Goal: Transaction & Acquisition: Purchase product/service

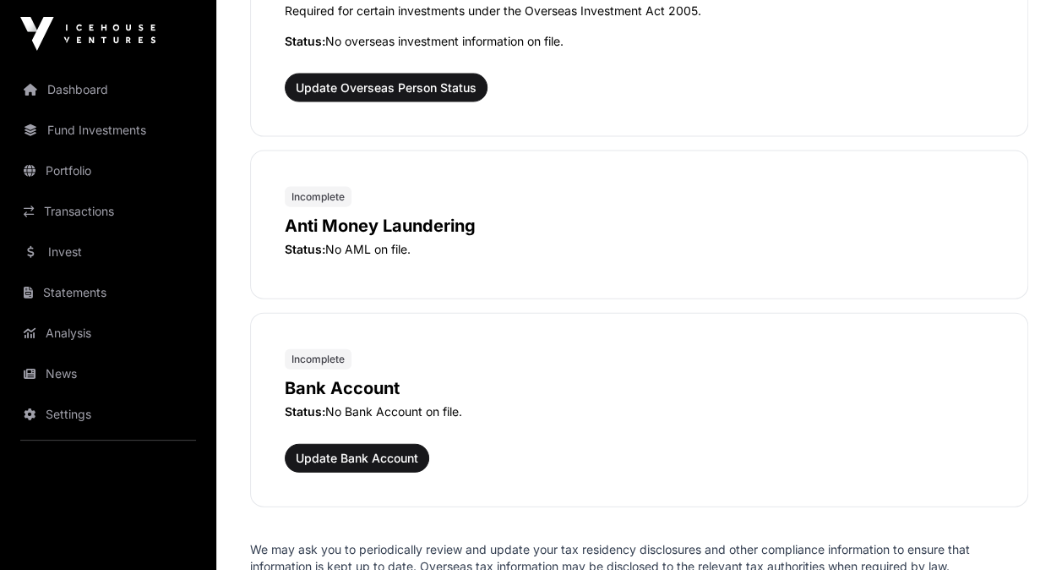
scroll to position [1957, 0]
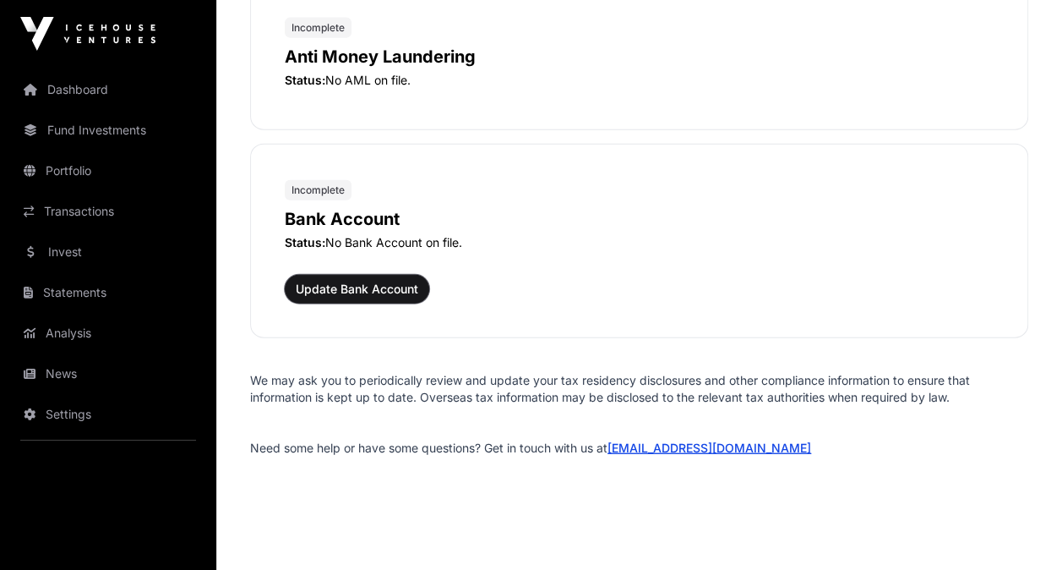
click at [344, 281] on span "Update Bank Account" at bounding box center [357, 289] width 123 height 17
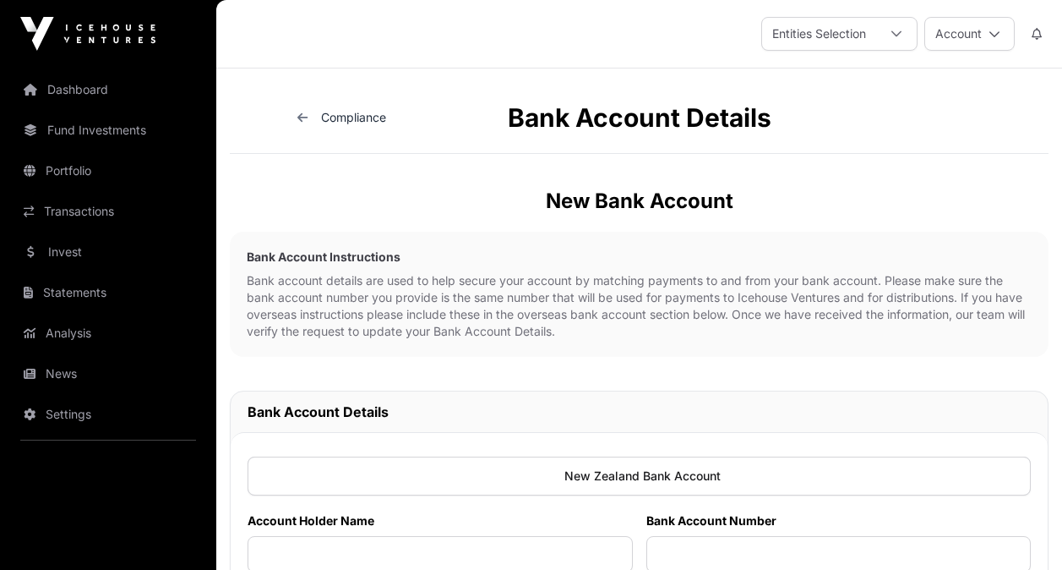
scroll to position [246, 0]
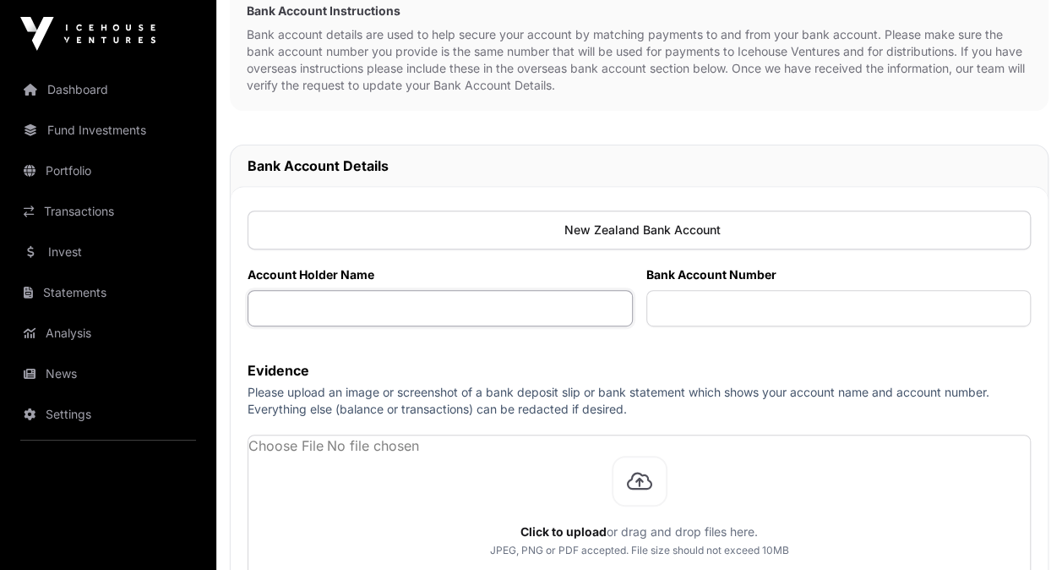
click at [413, 297] on input "text" at bounding box center [440, 308] width 385 height 36
type input "**********"
click at [526, 377] on label "Evidence" at bounding box center [639, 370] width 783 height 20
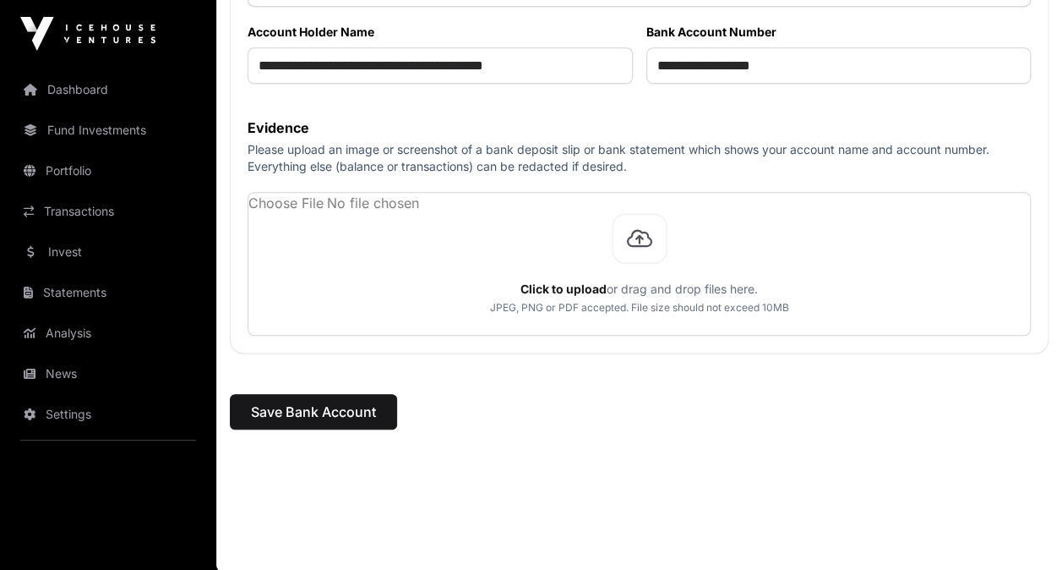
scroll to position [417, 0]
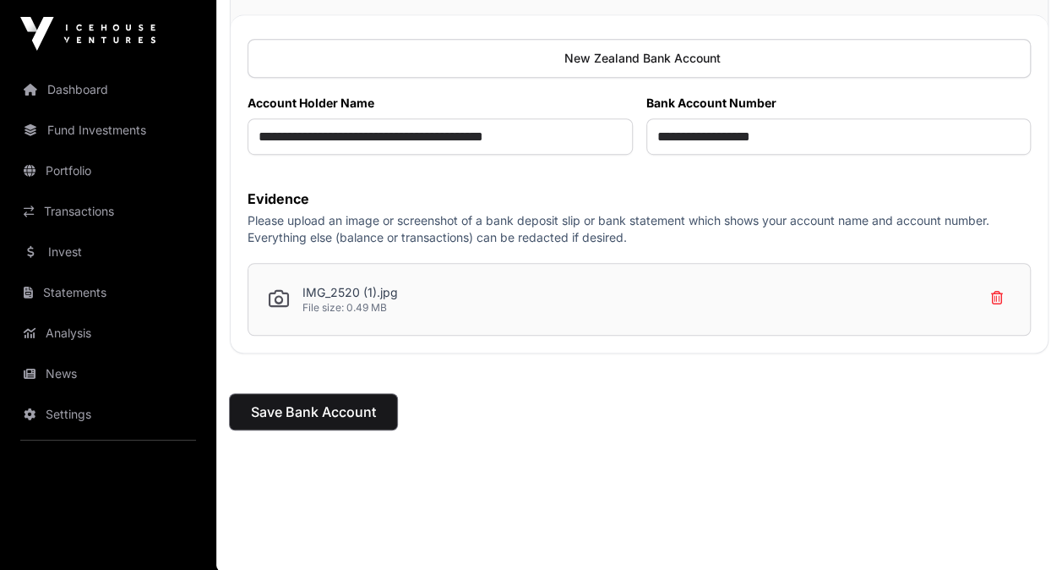
click at [297, 411] on span "Save Bank Account" at bounding box center [313, 411] width 125 height 20
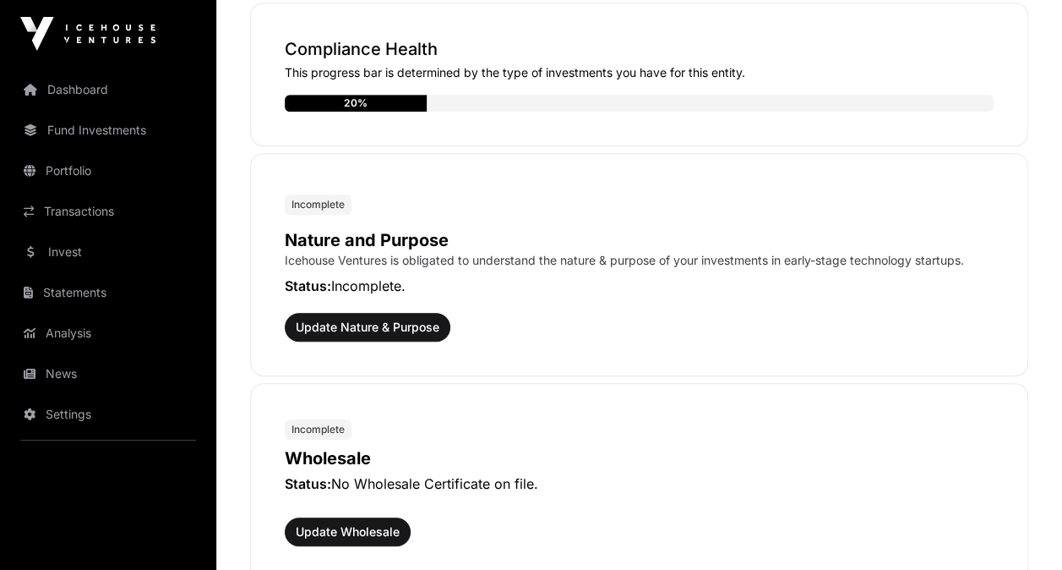
scroll to position [450, 0]
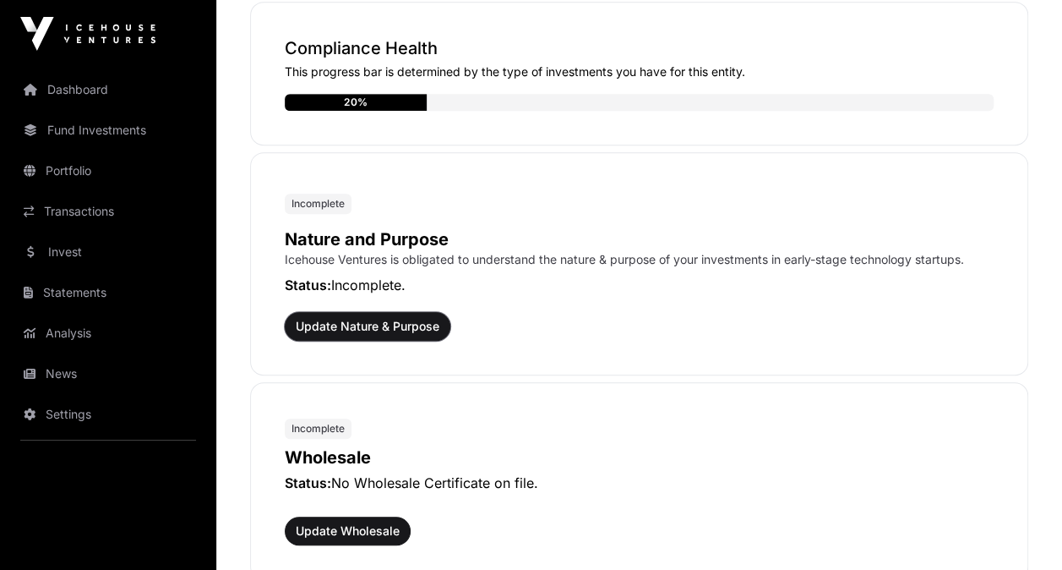
click at [365, 323] on span "Update Nature & Purpose" at bounding box center [368, 326] width 144 height 17
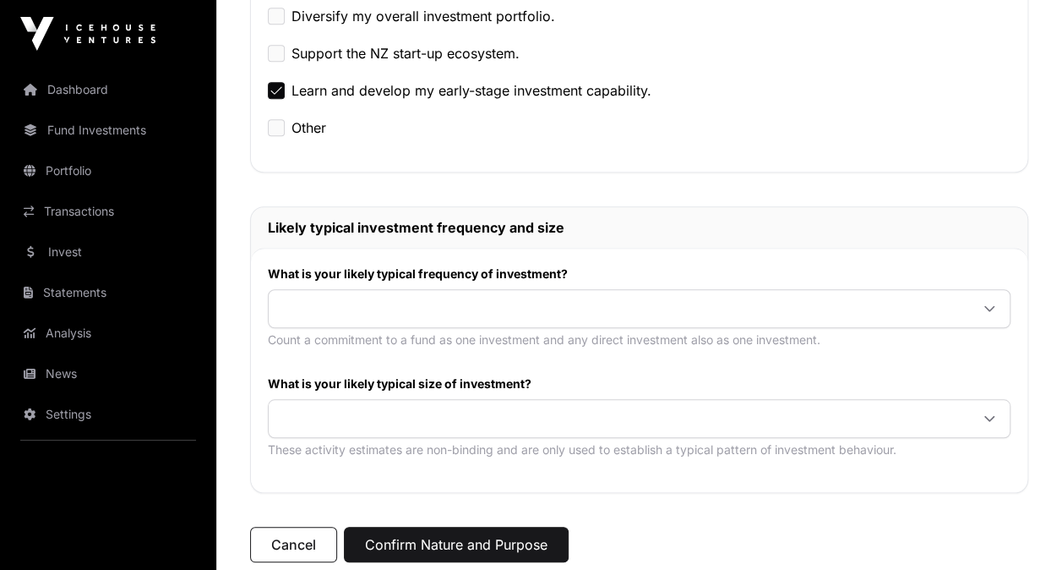
scroll to position [566, 0]
click at [356, 294] on span at bounding box center [619, 307] width 701 height 30
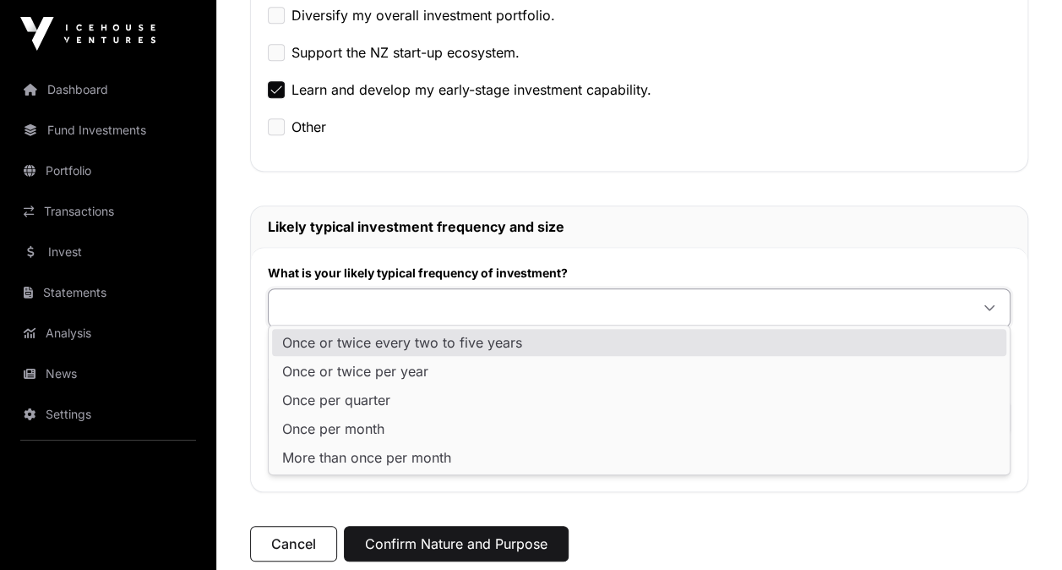
click at [245, 335] on div "Nature and Purpose In accordance with the Anti-Money Laundering and Countering …" at bounding box center [639, 92] width 846 height 1113
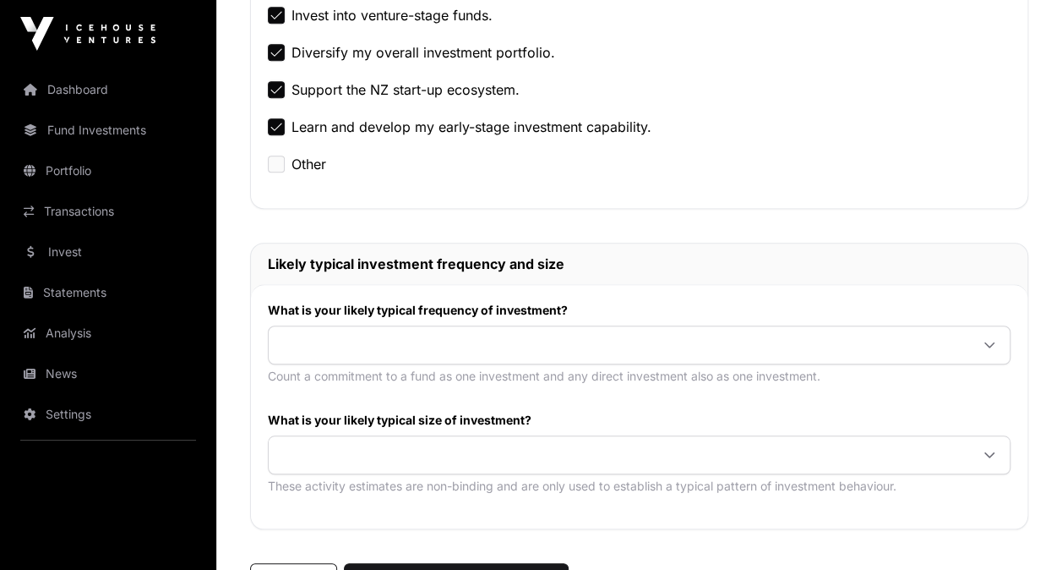
scroll to position [532, 0]
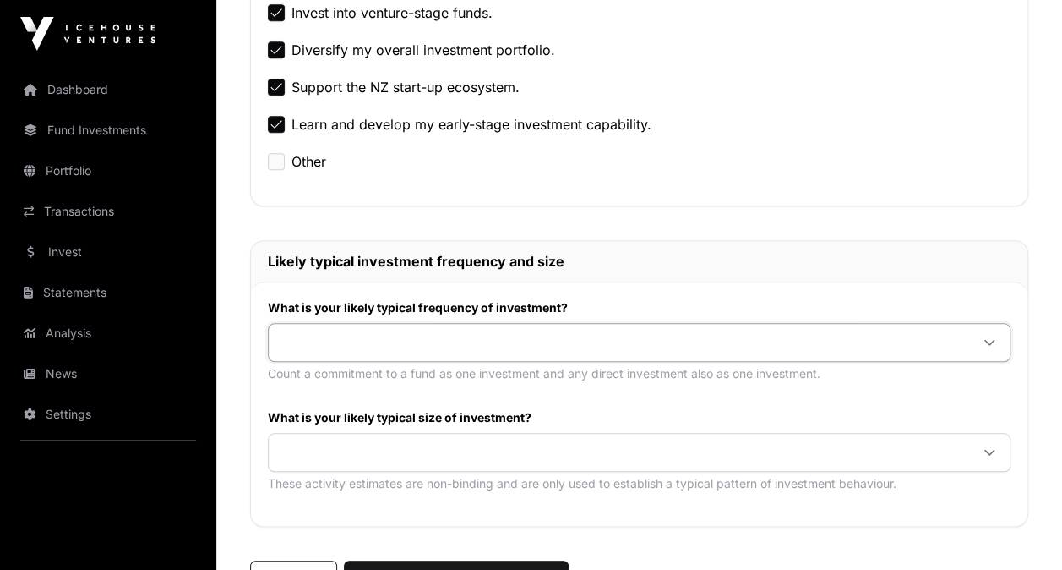
click at [483, 338] on span at bounding box center [619, 342] width 701 height 30
click at [526, 335] on span "Once or twice per year" at bounding box center [619, 342] width 701 height 30
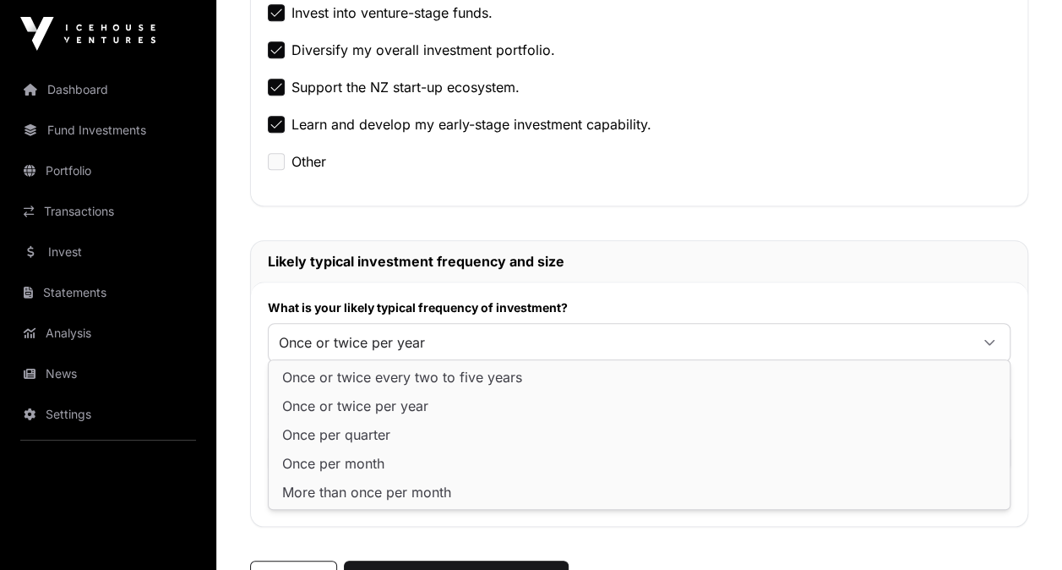
click at [647, 301] on label "What is your likely typical frequency of investment?" at bounding box center [639, 307] width 743 height 17
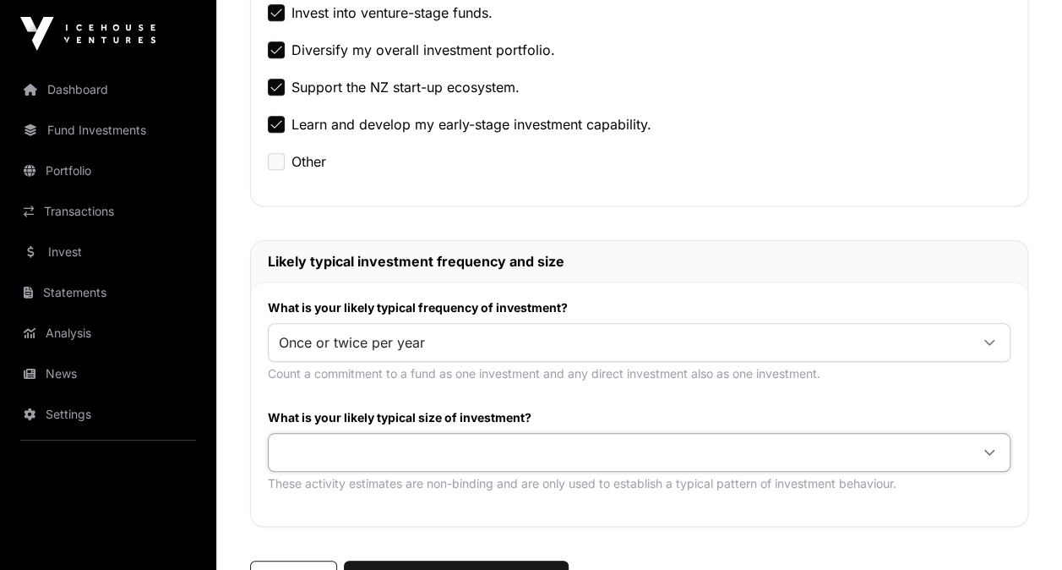
click at [401, 444] on span at bounding box center [619, 452] width 701 height 30
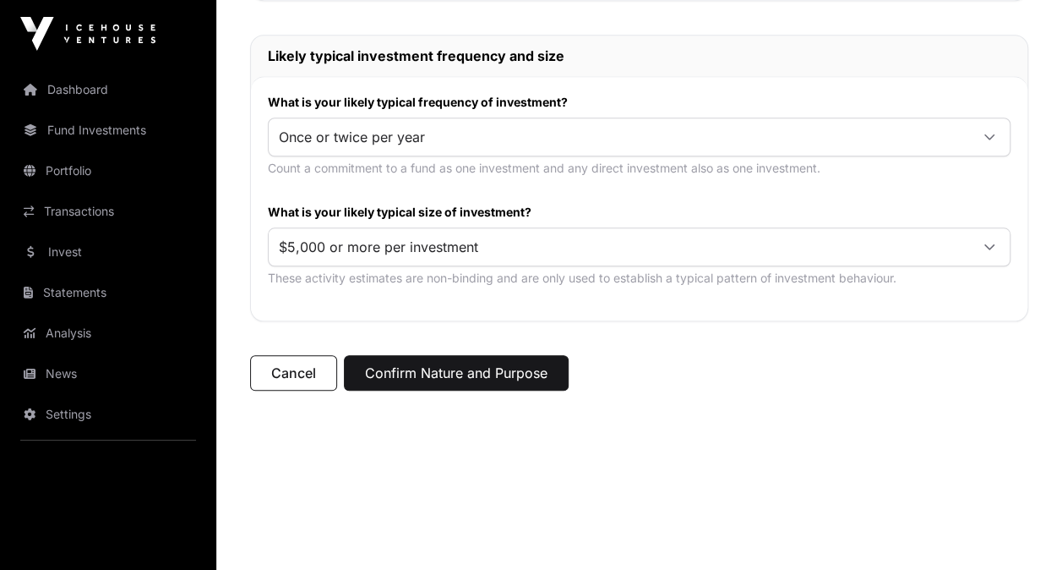
scroll to position [762, 0]
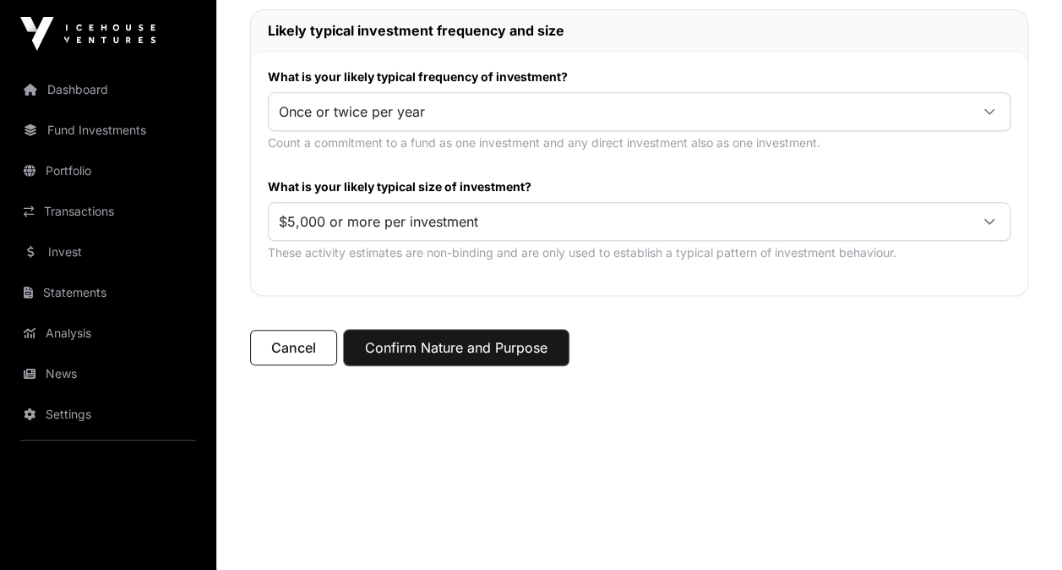
click at [428, 345] on button "Confirm Nature and Purpose" at bounding box center [456, 347] width 225 height 35
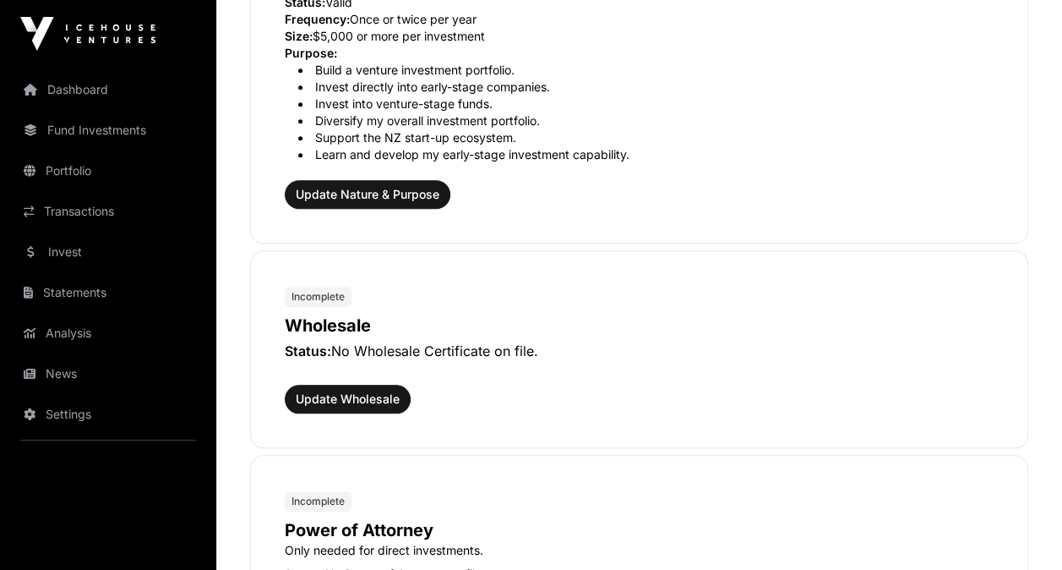
scroll to position [738, 0]
click at [358, 390] on span "Update Wholesale" at bounding box center [348, 398] width 104 height 17
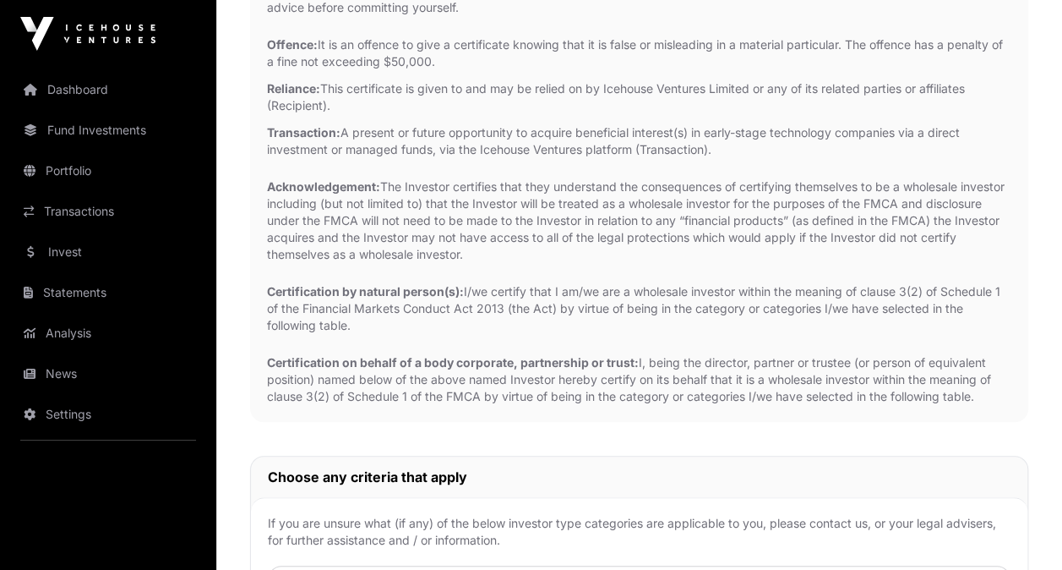
scroll to position [309, 0]
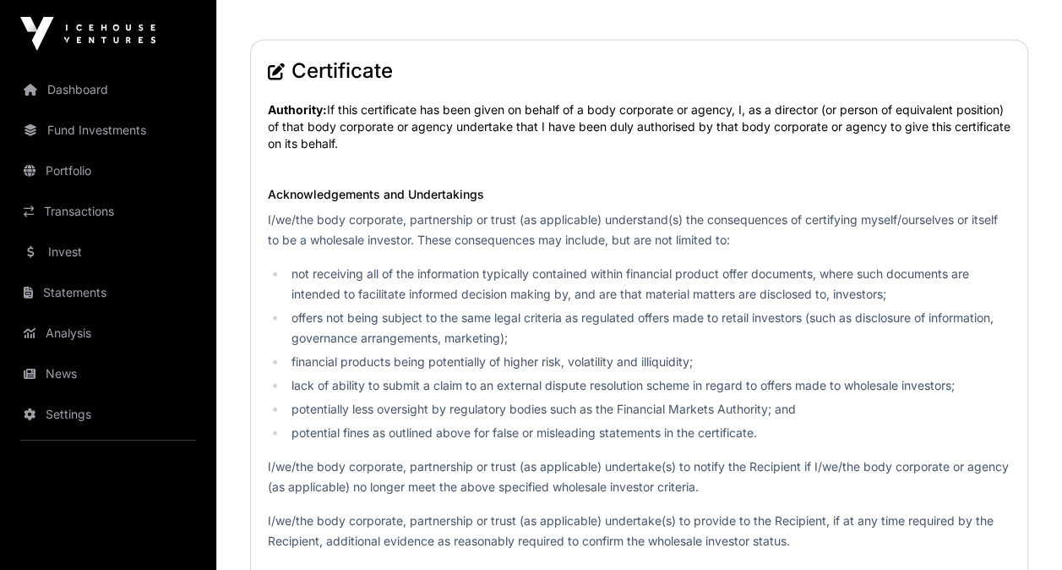
scroll to position [2042, 0]
drag, startPoint x: 534, startPoint y: 412, endPoint x: 367, endPoint y: 303, distance: 200.2
click at [367, 307] on li "offers not being subject to the same legal criteria as regulated offers made to…" at bounding box center [648, 327] width 724 height 41
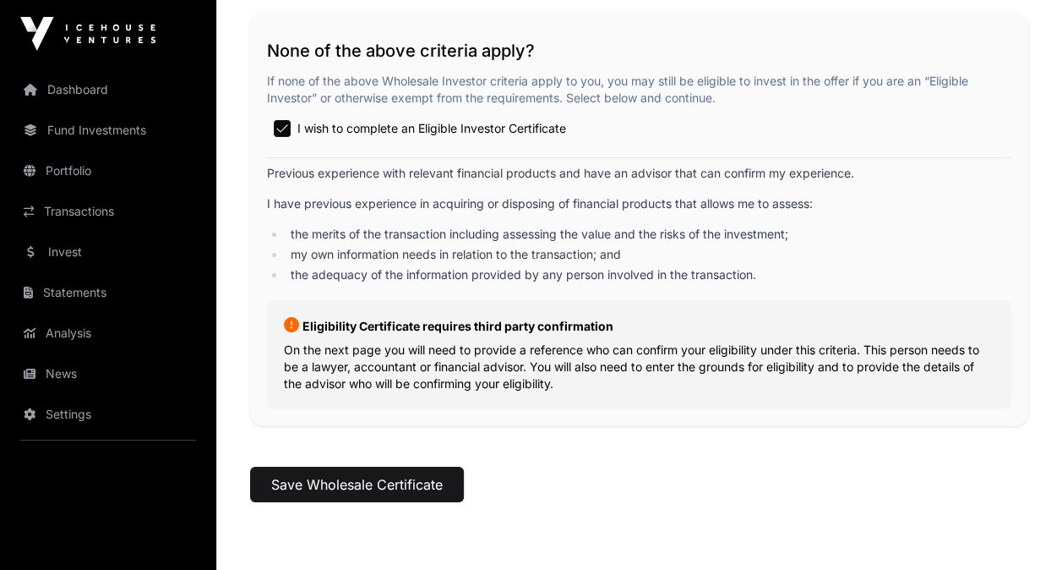
scroll to position [2892, 0]
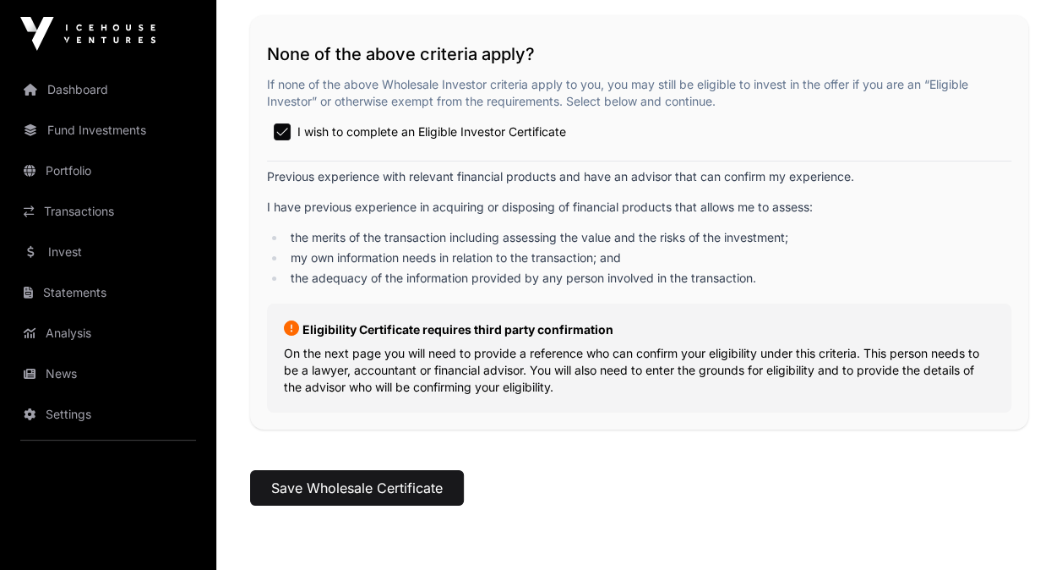
drag, startPoint x: 442, startPoint y: 373, endPoint x: 390, endPoint y: 318, distance: 75.3
click at [390, 320] on p "Eligibility Certificate requires third party confirmation" at bounding box center [639, 329] width 711 height 18
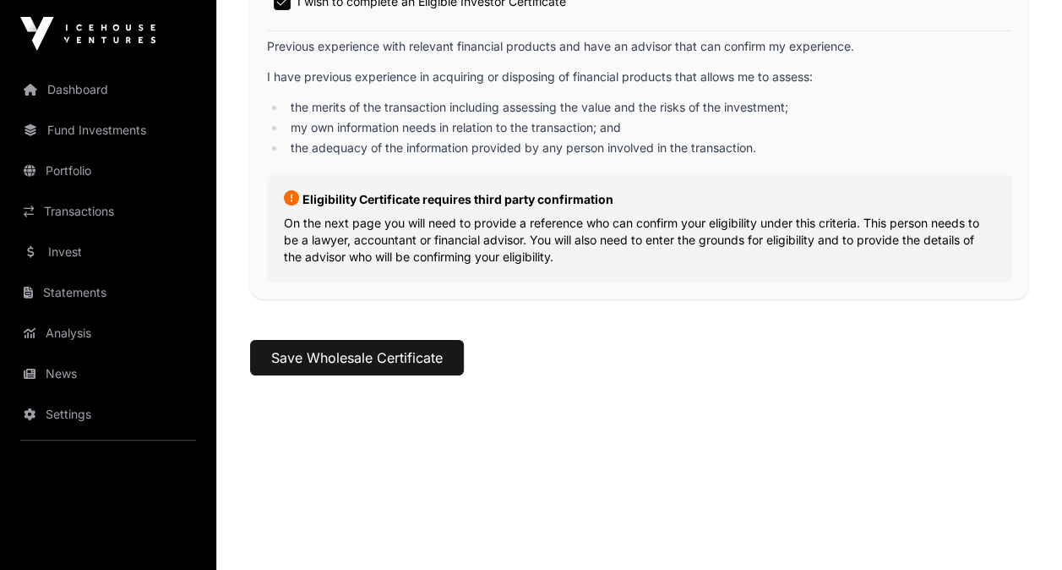
scroll to position [3032, 0]
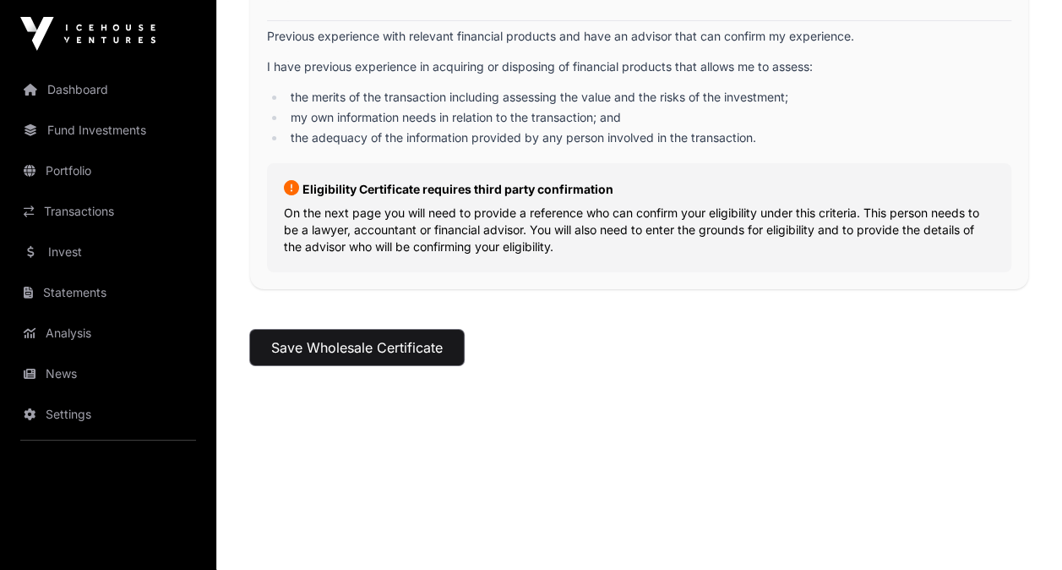
click at [388, 341] on button "Save Wholesale Certificate" at bounding box center [357, 347] width 214 height 35
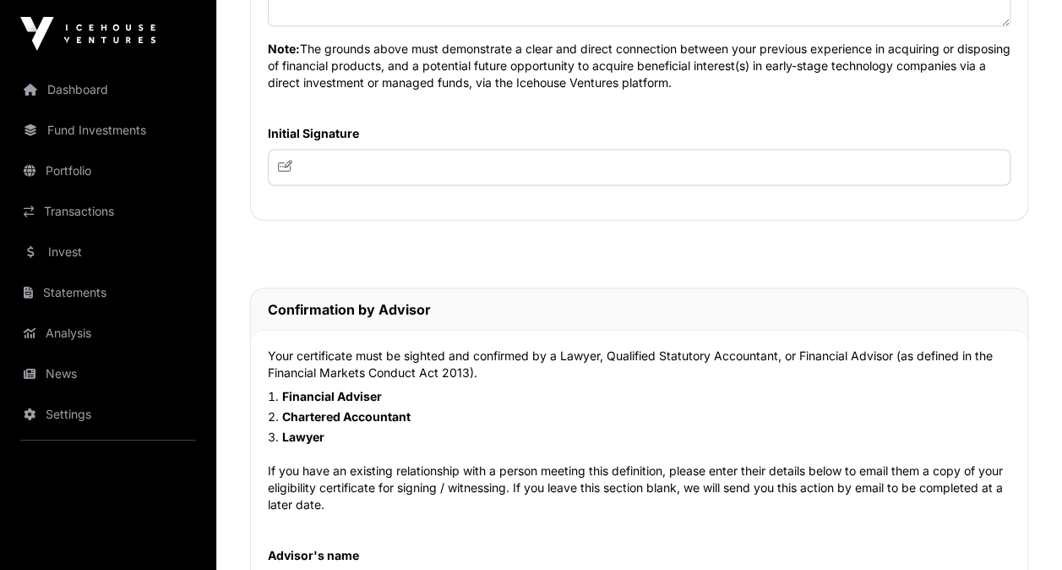
scroll to position [1343, 0]
click at [336, 153] on input "text" at bounding box center [639, 168] width 743 height 36
type input "*"
click at [281, 166] on icon at bounding box center [285, 167] width 15 height 12
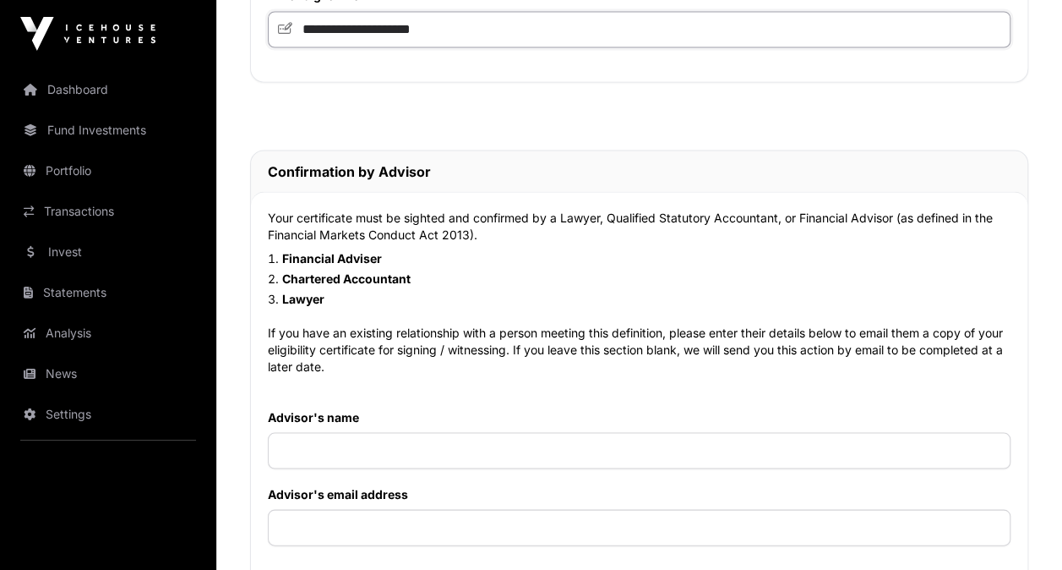
scroll to position [1960, 0]
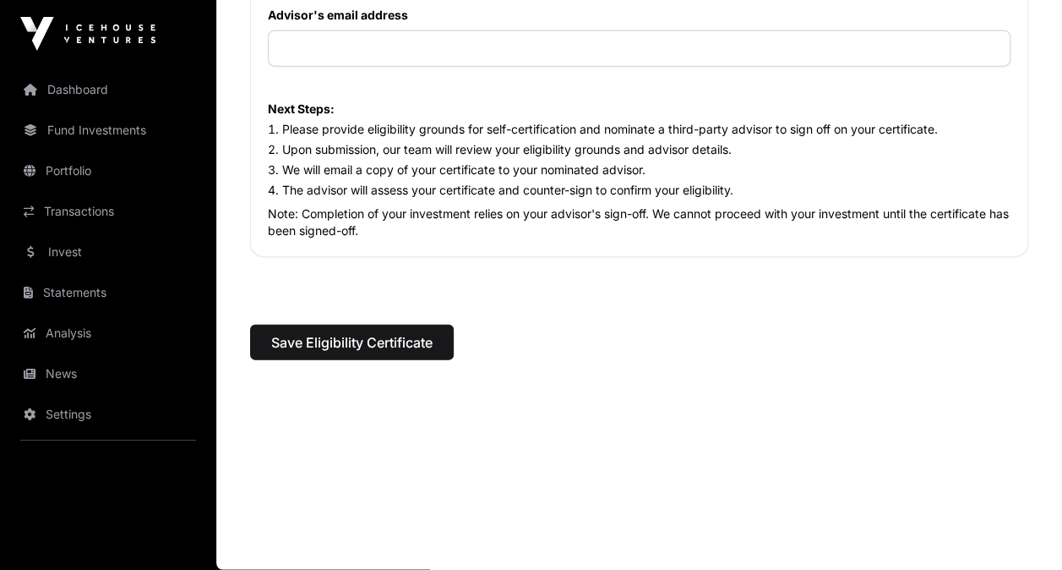
type input "**********"
click at [395, 340] on span "Save Eligibility Certificate" at bounding box center [351, 342] width 161 height 20
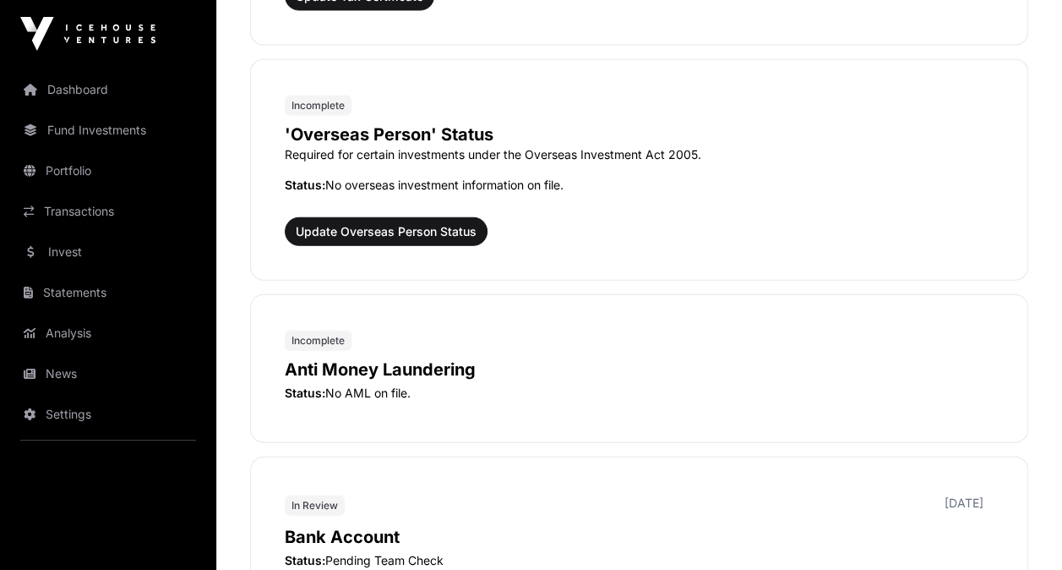
scroll to position [1898, 0]
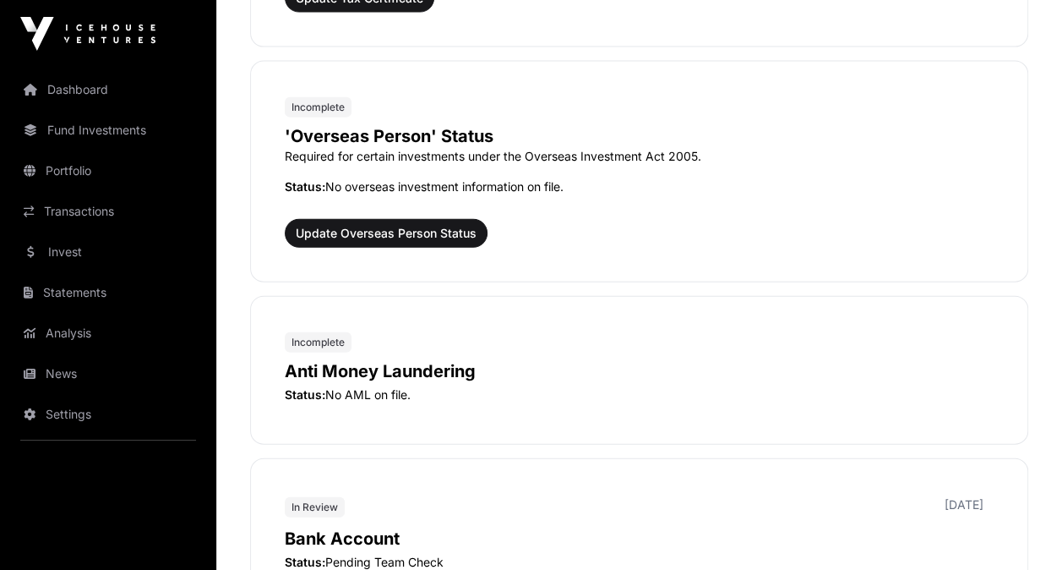
click at [324, 335] on span "Incomplete" at bounding box center [318, 342] width 53 height 14
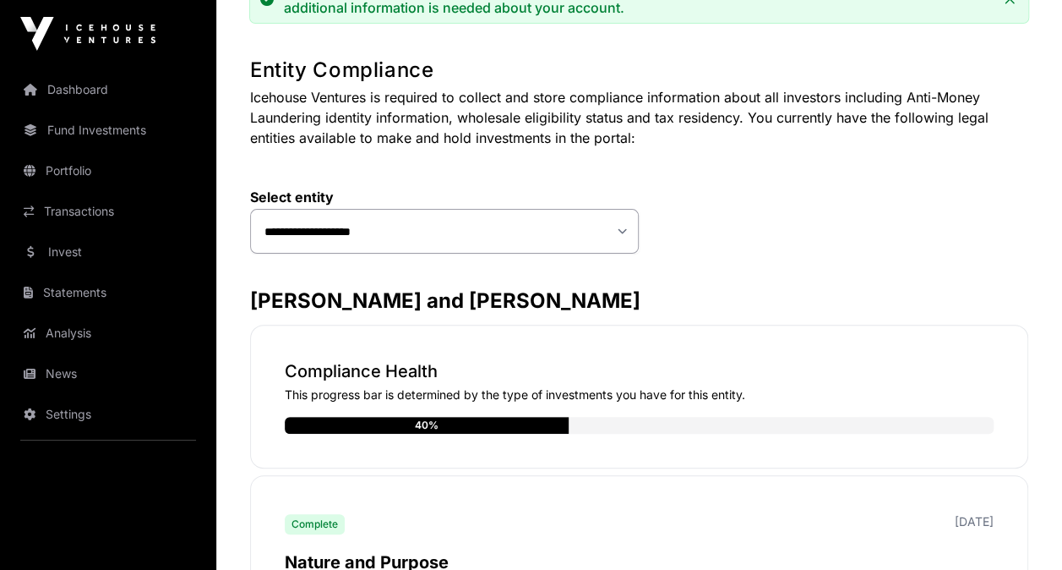
scroll to position [0, 0]
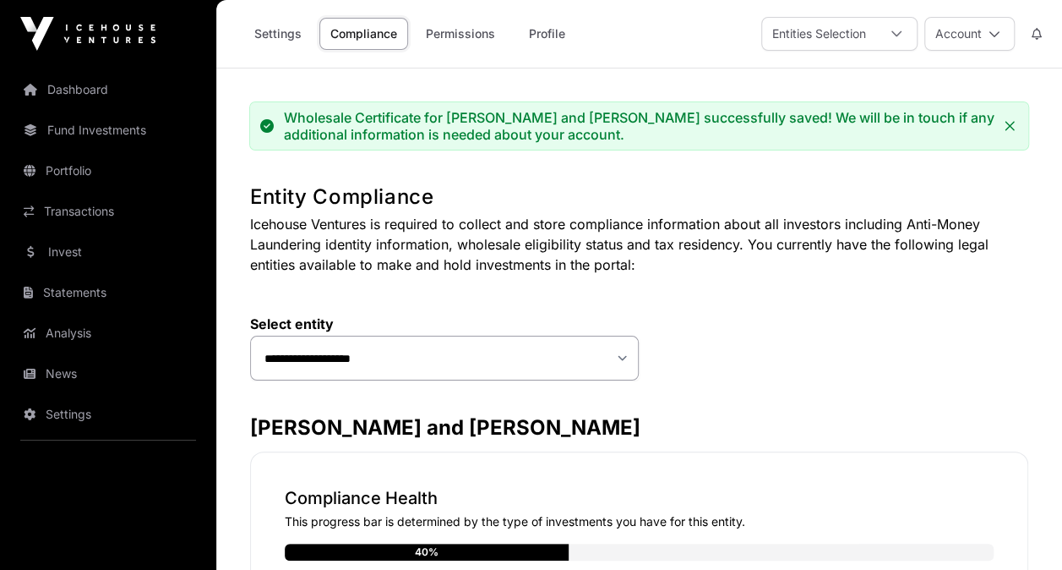
click at [454, 24] on link "Permissions" at bounding box center [460, 34] width 91 height 32
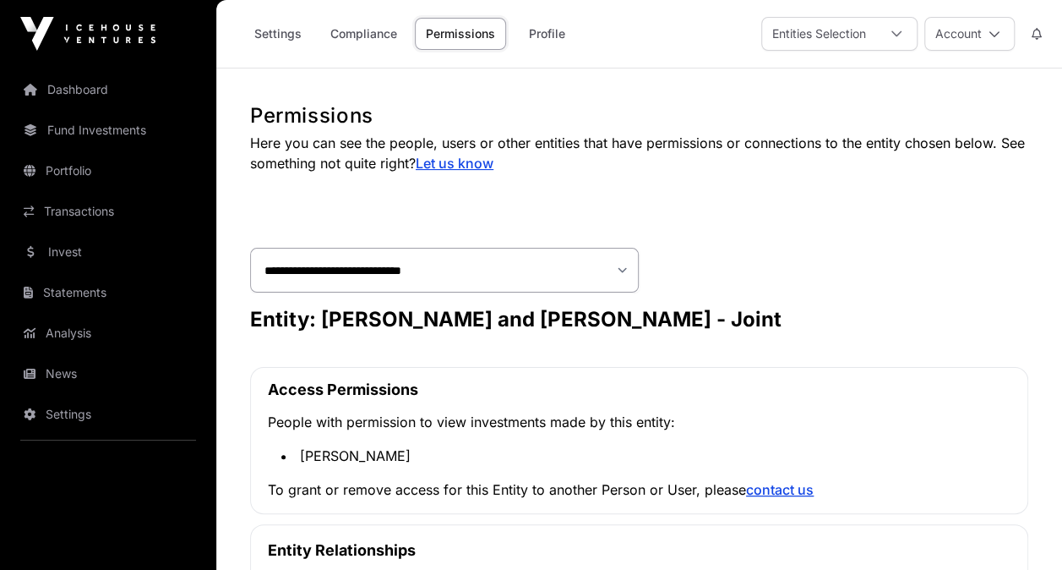
click at [557, 32] on link "Profile" at bounding box center [547, 34] width 68 height 32
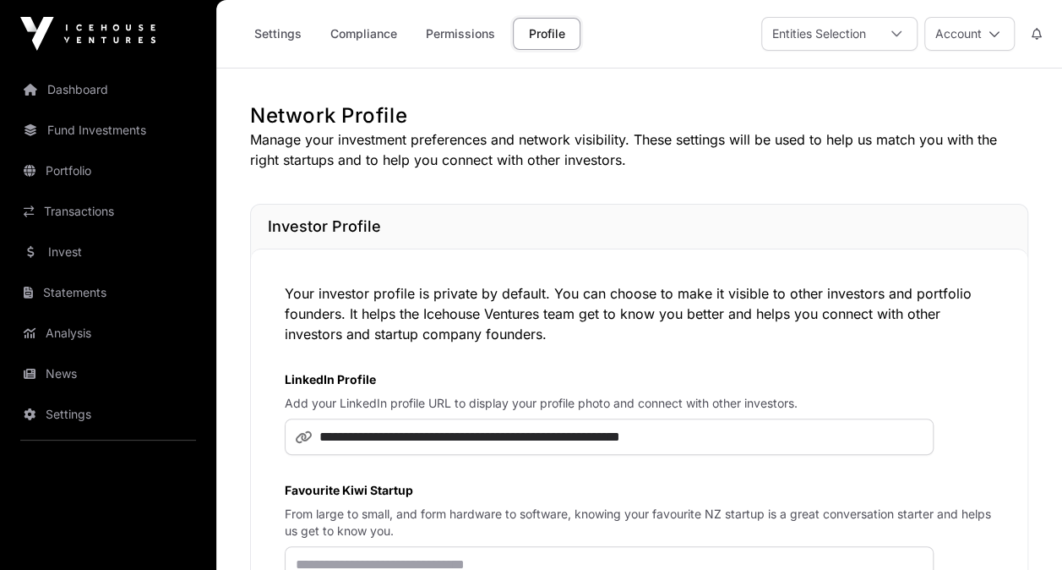
click at [54, 250] on link "Invest" at bounding box center [108, 251] width 189 height 37
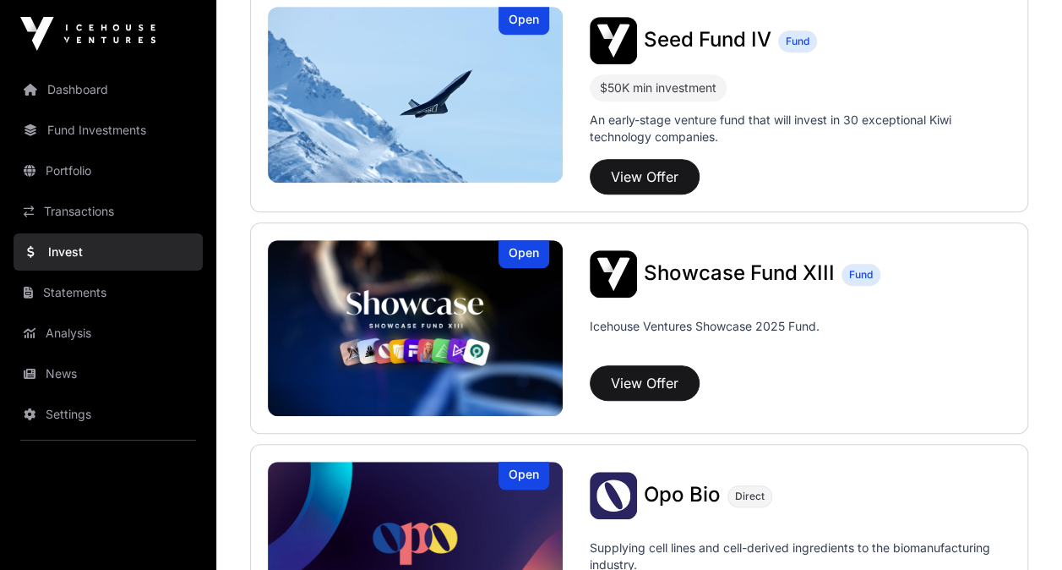
scroll to position [437, 0]
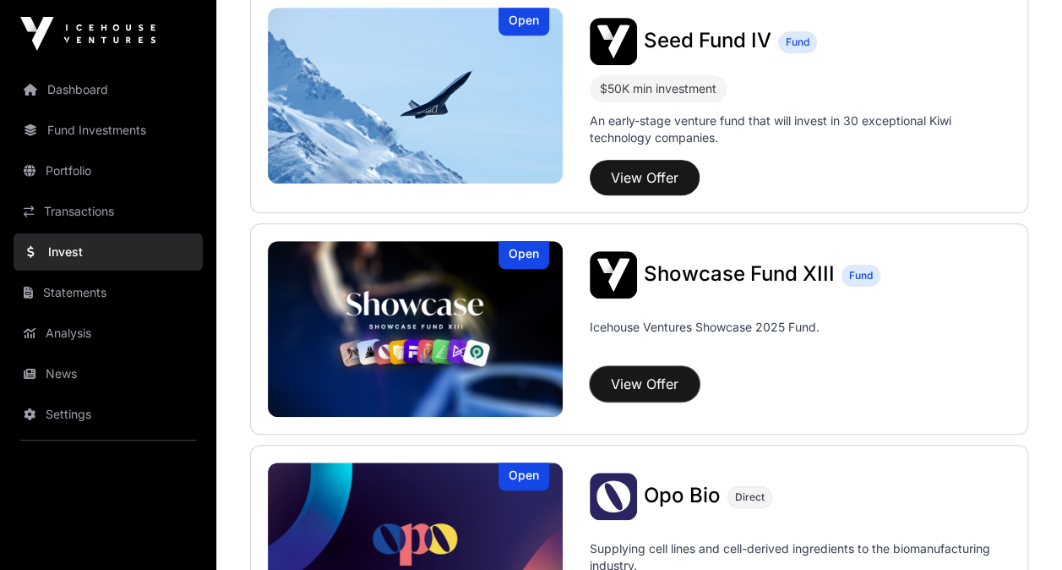
click at [649, 384] on button "View Offer" at bounding box center [645, 383] width 110 height 35
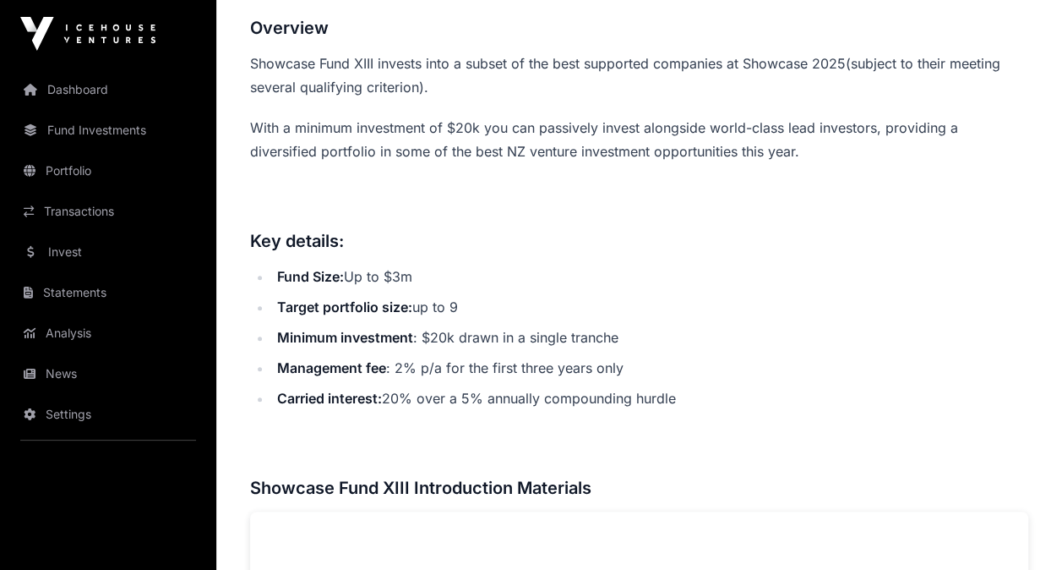
scroll to position [608, 0]
click at [564, 400] on li "Carried interest: 20% over a 5% annually compounding hurdle" at bounding box center [650, 397] width 756 height 24
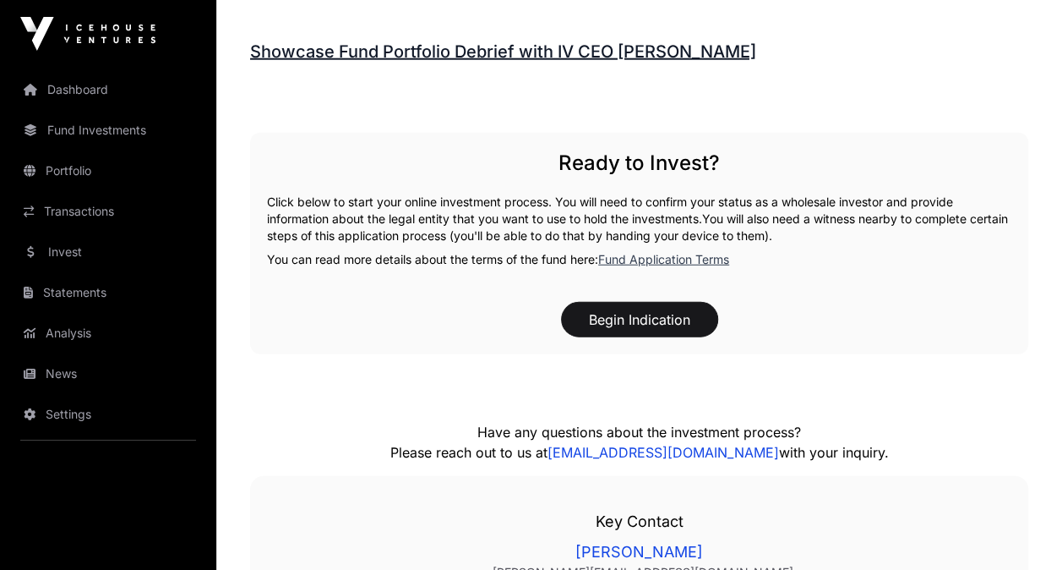
scroll to position [2144, 0]
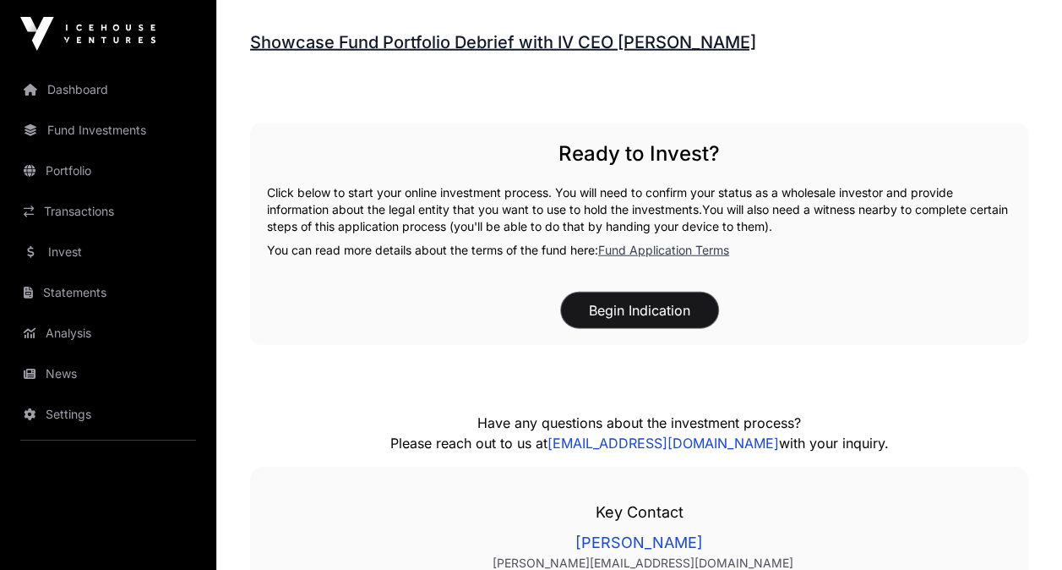
click at [629, 305] on button "Begin Indication" at bounding box center [639, 309] width 157 height 35
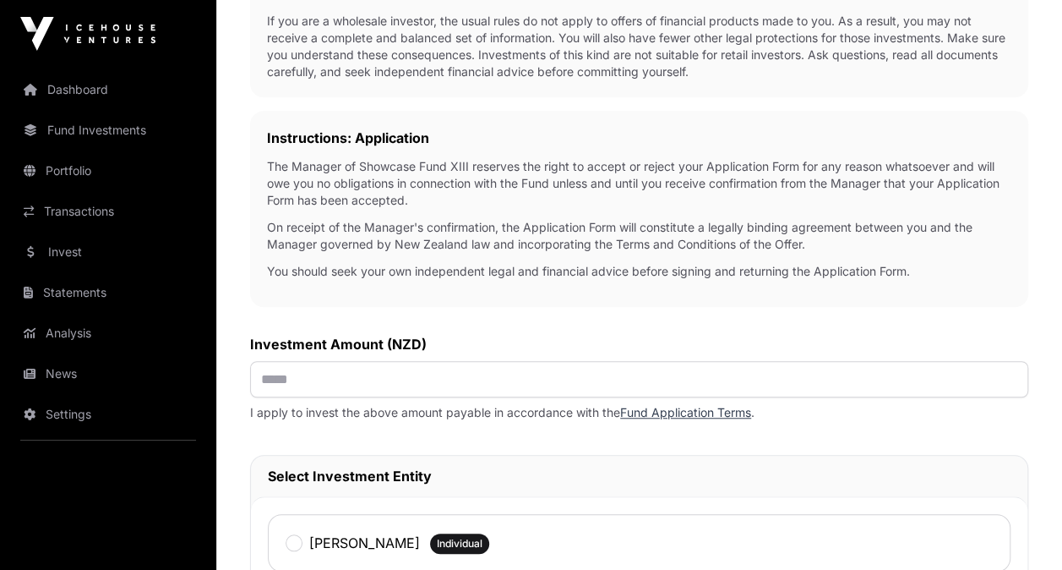
scroll to position [433, 0]
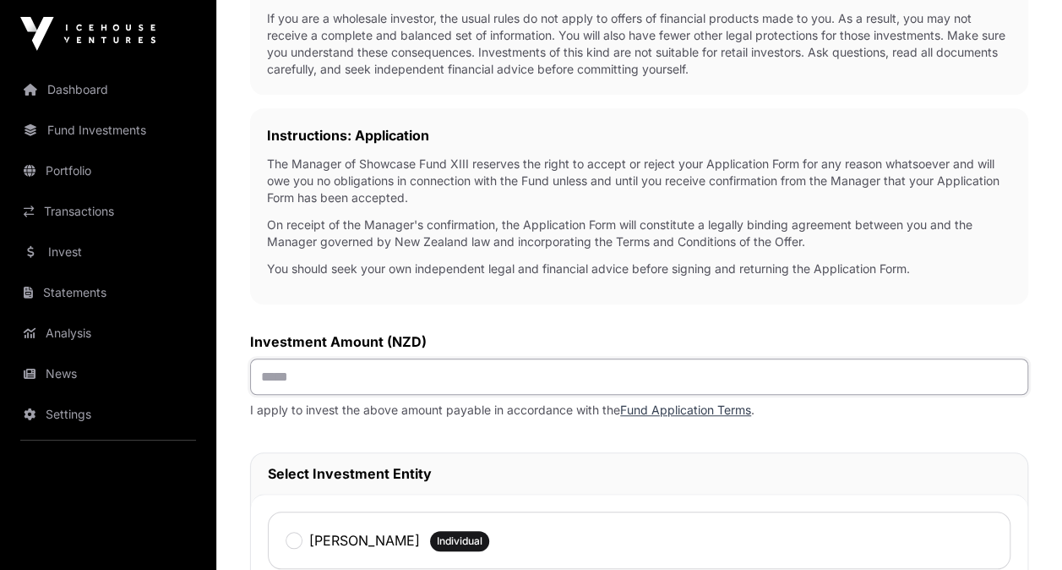
click at [275, 374] on input "text" at bounding box center [639, 376] width 778 height 36
type input "*******"
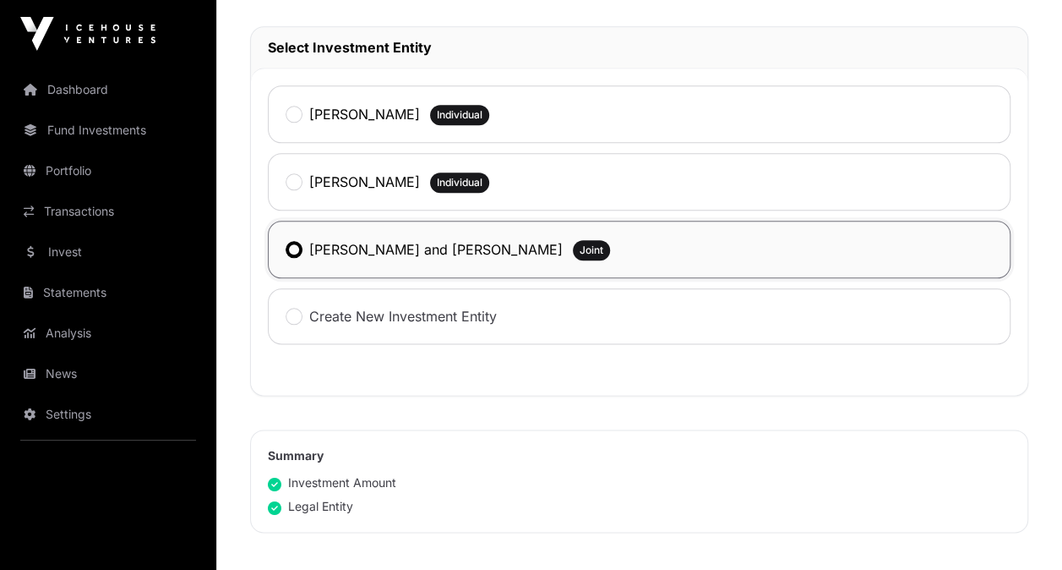
scroll to position [920, 0]
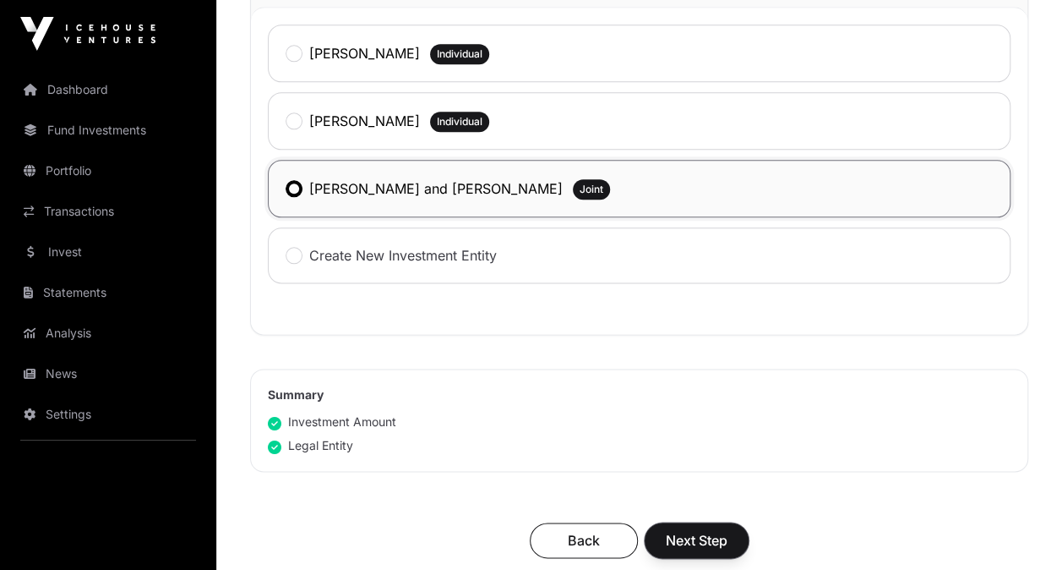
click at [696, 530] on span "Next Step" at bounding box center [697, 540] width 62 height 20
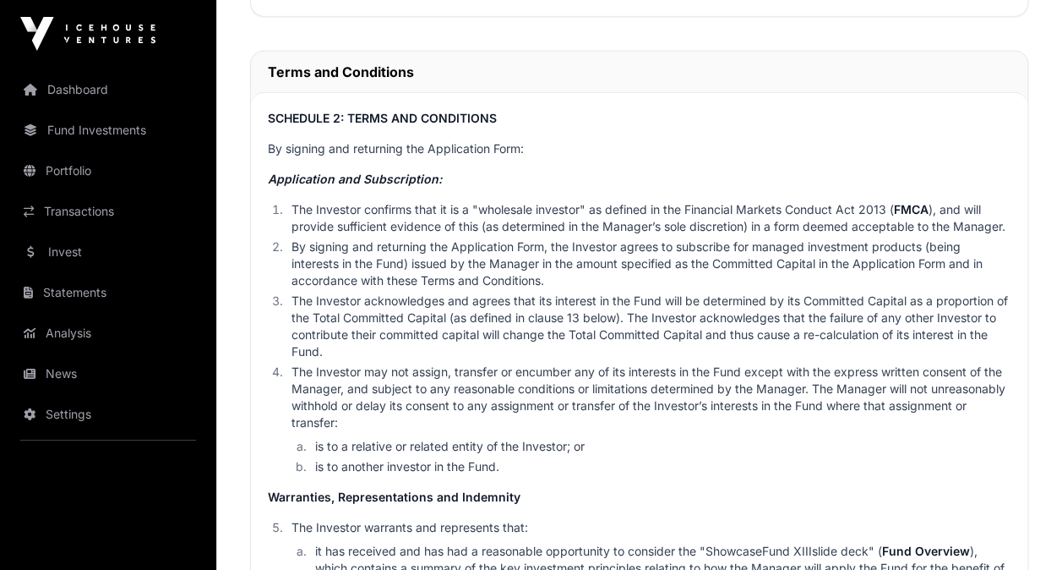
scroll to position [2279, 0]
